Goal: Information Seeking & Learning: Check status

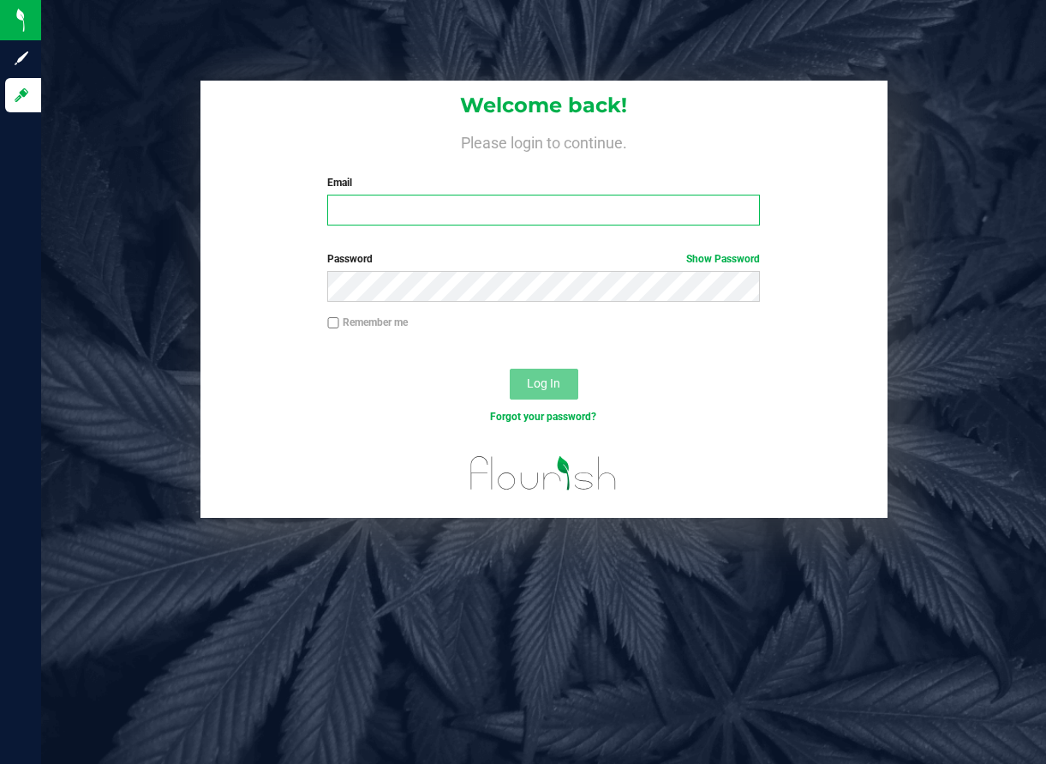
click at [476, 209] on input "Email" at bounding box center [543, 210] width 433 height 31
type input "[EMAIL_ADDRESS][DOMAIN_NAME]"
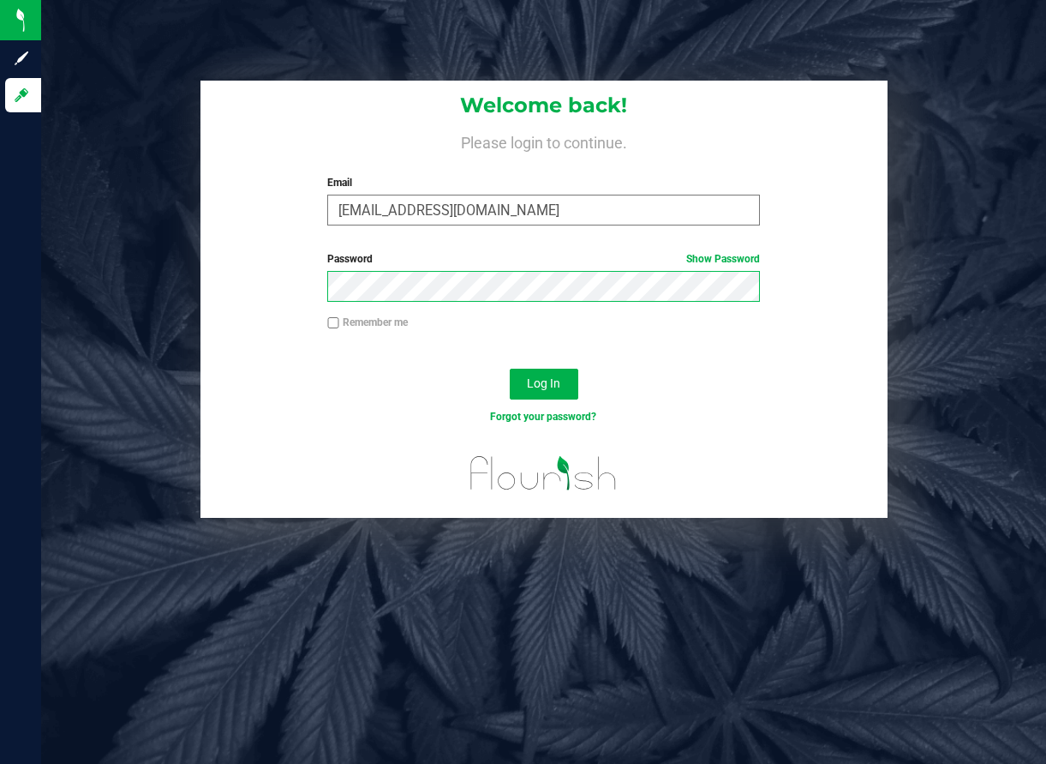
click at [510, 368] on button "Log In" at bounding box center [544, 383] width 69 height 31
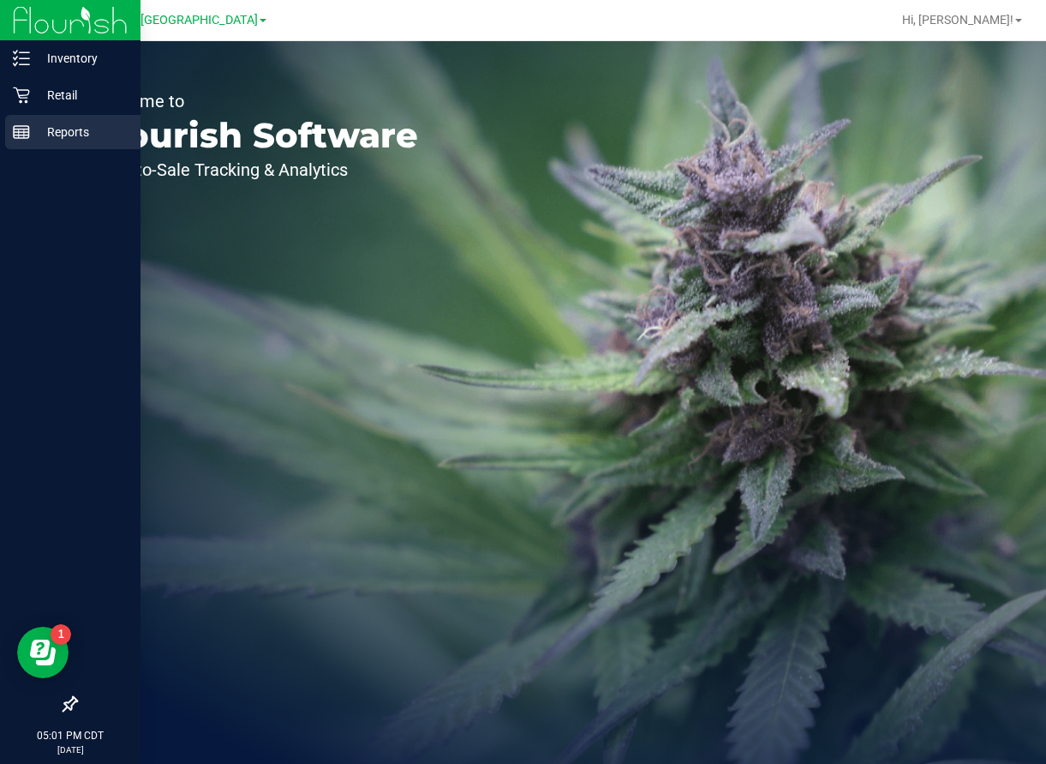
click at [52, 127] on p "Reports" at bounding box center [81, 132] width 103 height 21
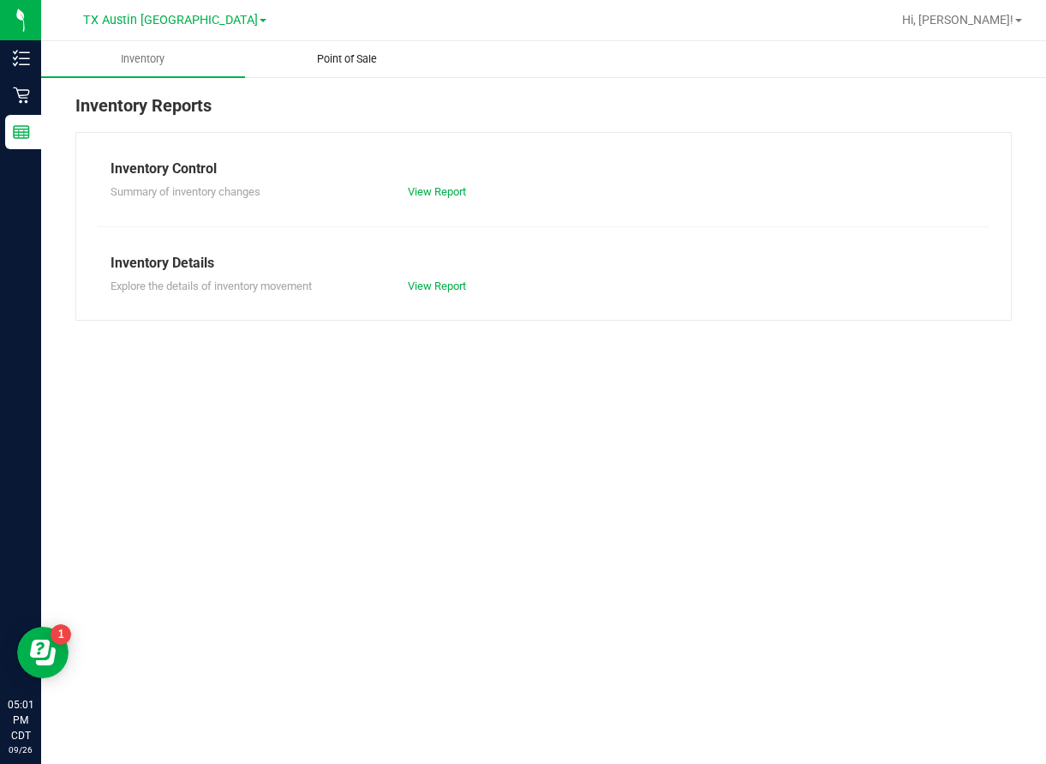
click at [346, 65] on span "Point of Sale" at bounding box center [347, 58] width 106 height 15
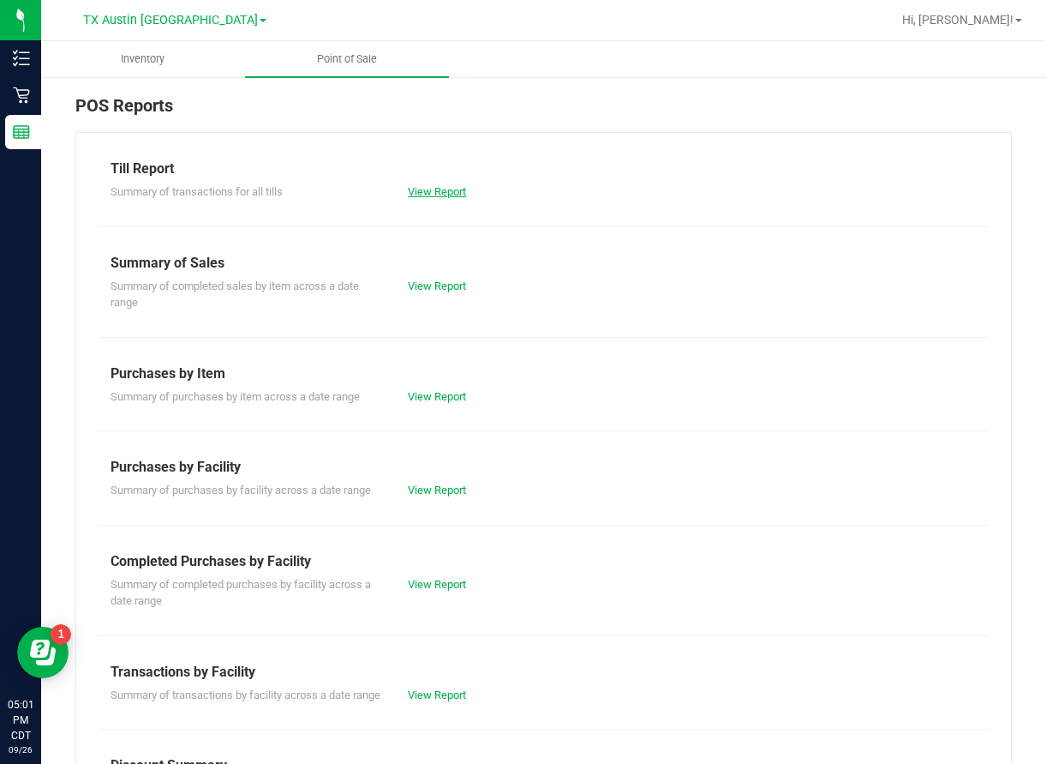
click at [412, 188] on link "View Report" at bounding box center [437, 191] width 58 height 13
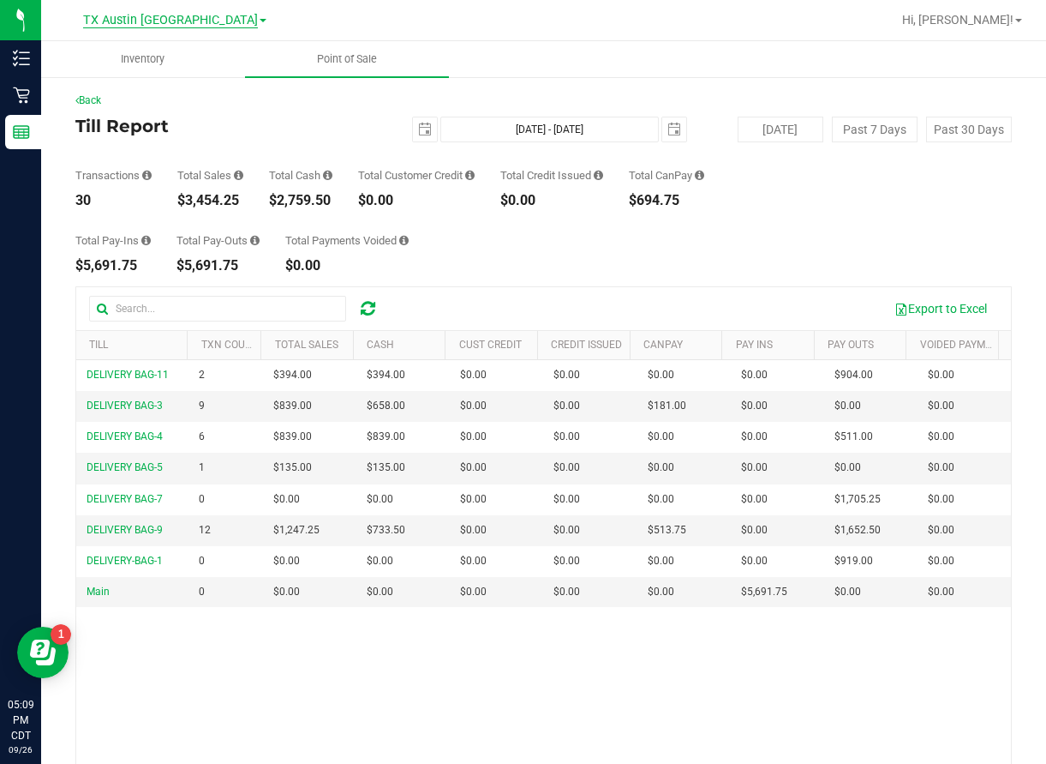
click at [175, 13] on span "TX Austin [GEOGRAPHIC_DATA]" at bounding box center [170, 20] width 175 height 15
